Goal: Feedback & Contribution: Submit feedback/report problem

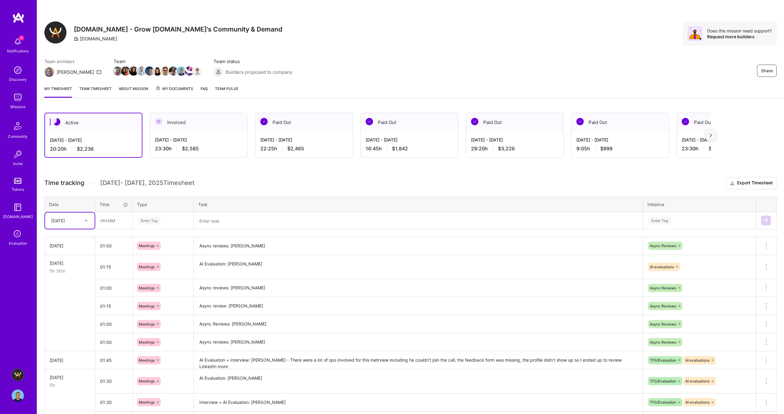
click at [19, 232] on icon at bounding box center [18, 234] width 12 height 12
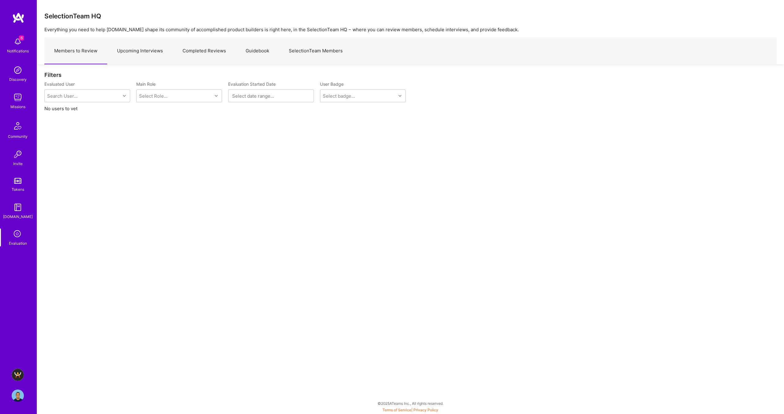
click at [133, 51] on link "Upcoming Interviews" at bounding box center [140, 51] width 66 height 27
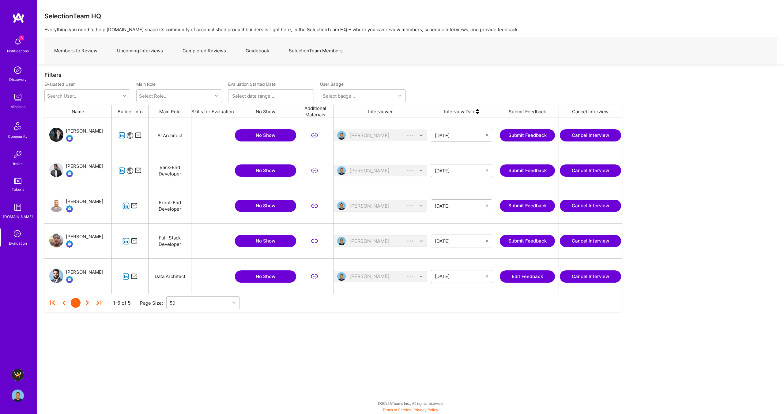
scroll to position [176, 577]
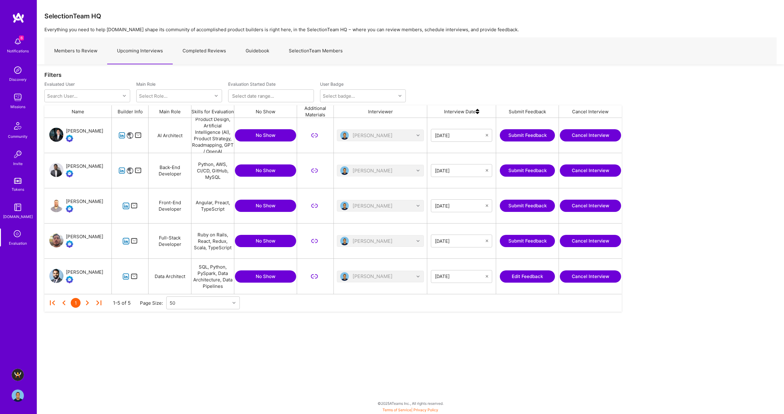
click at [517, 242] on button "Submit Feedback" at bounding box center [527, 241] width 55 height 12
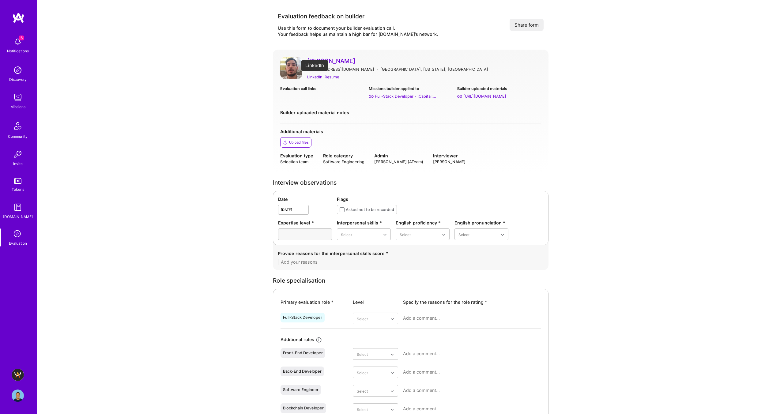
click at [315, 77] on div "LinkedIn" at bounding box center [314, 77] width 15 height 6
